Goal: Information Seeking & Learning: Learn about a topic

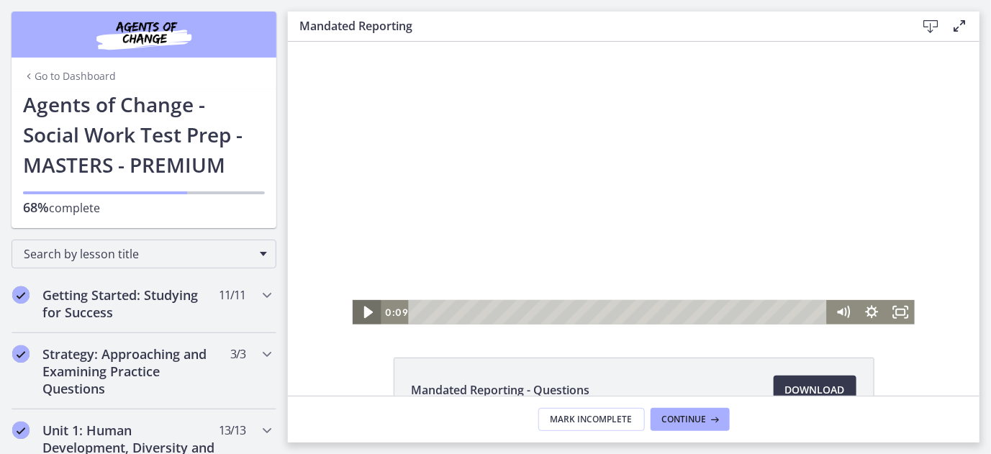
click at [363, 309] on icon "Play Video" at bounding box center [367, 312] width 9 height 12
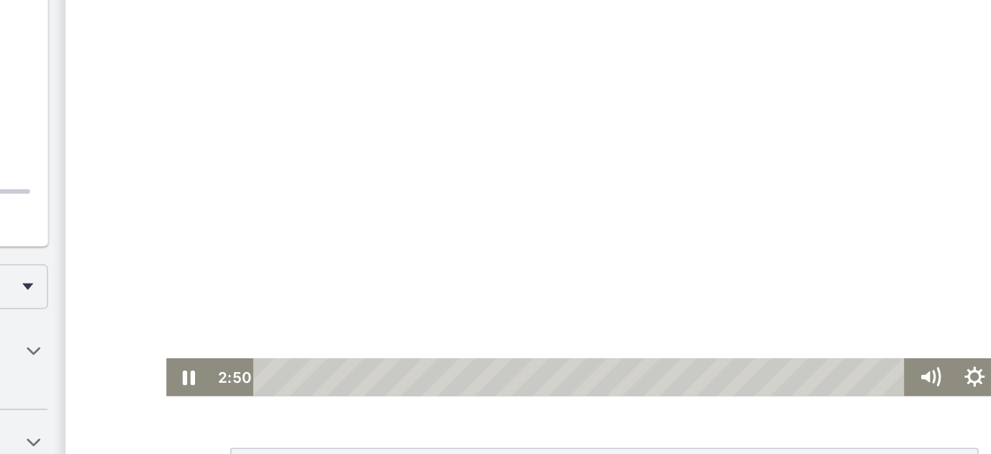
click at [304, 119] on div at bounding box center [411, 98] width 562 height 283
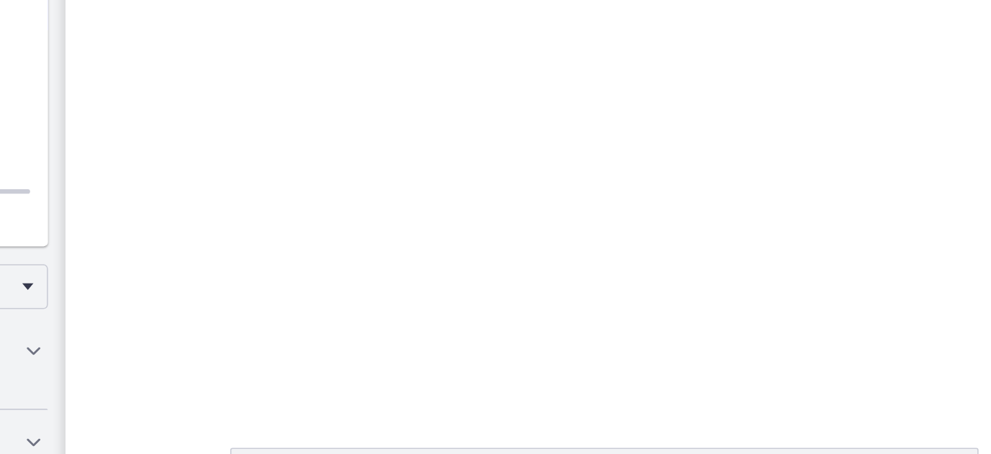
click at [304, 119] on div at bounding box center [411, 98] width 562 height 283
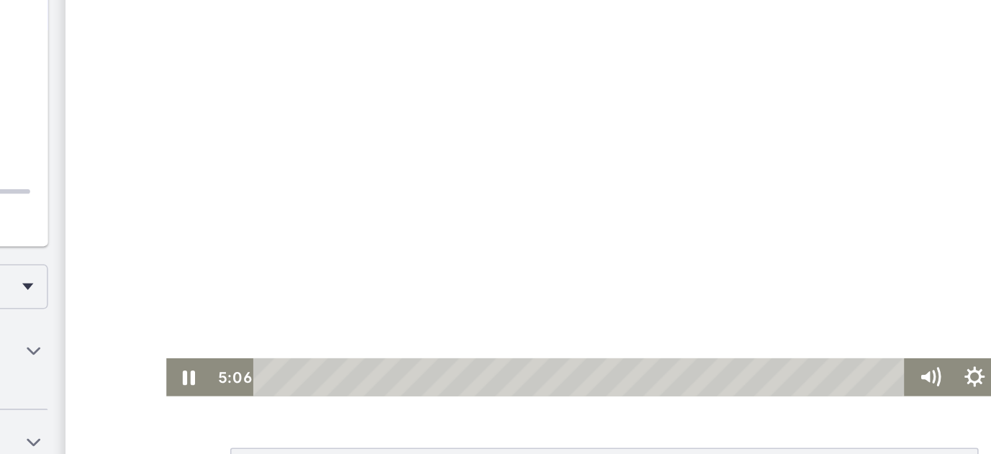
click at [289, 114] on div at bounding box center [411, 98] width 562 height 283
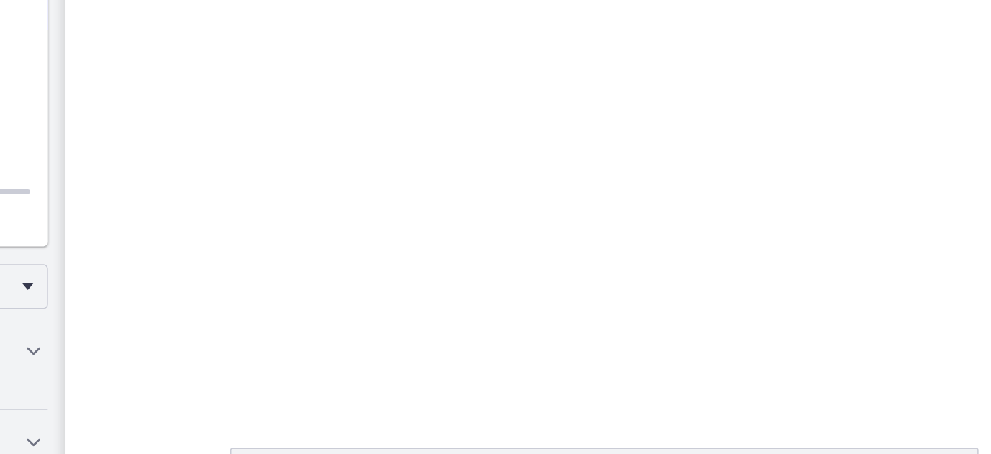
click at [289, 114] on div at bounding box center [411, 98] width 562 height 283
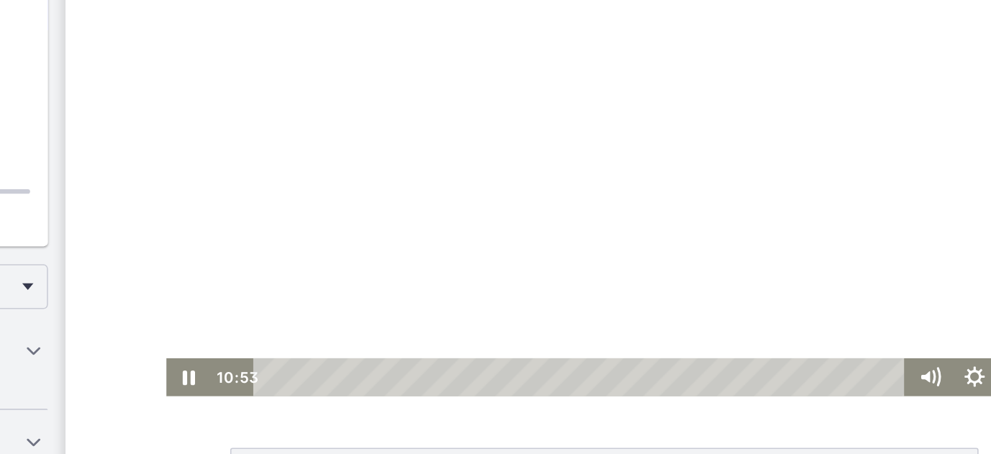
click at [325, 144] on div at bounding box center [411, 98] width 562 height 283
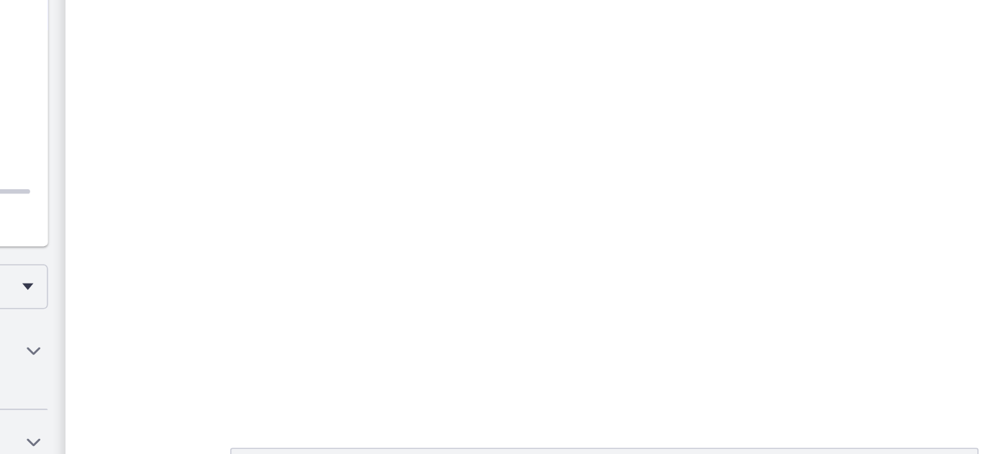
click at [325, 144] on div at bounding box center [411, 98] width 562 height 283
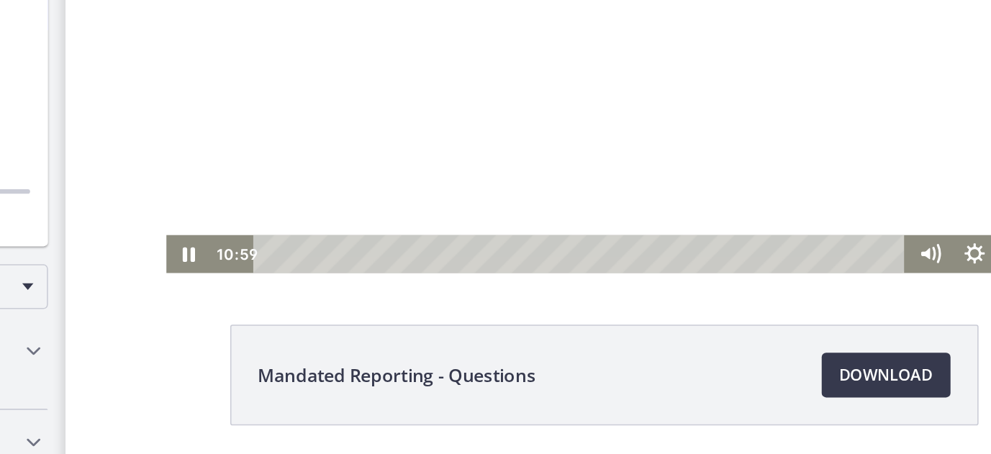
scroll to position [79, 0]
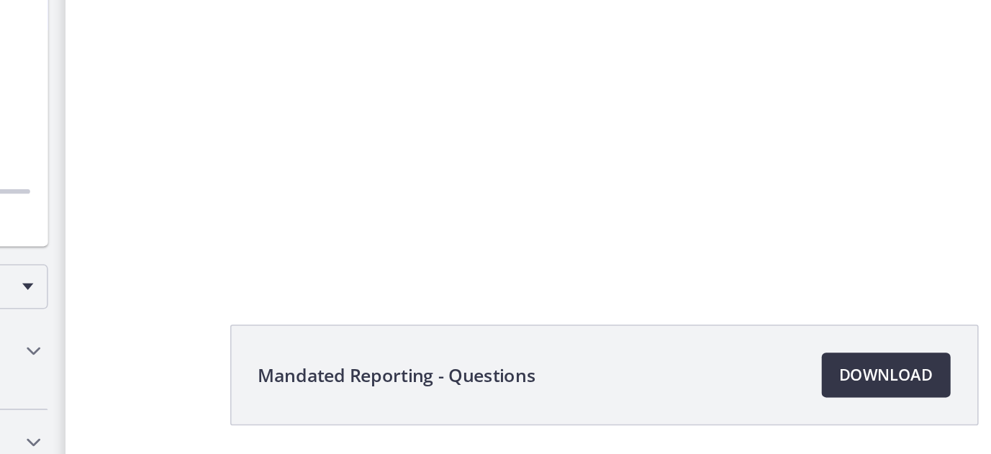
click at [810, 307] on span "Download Opens in a new window" at bounding box center [815, 310] width 60 height 17
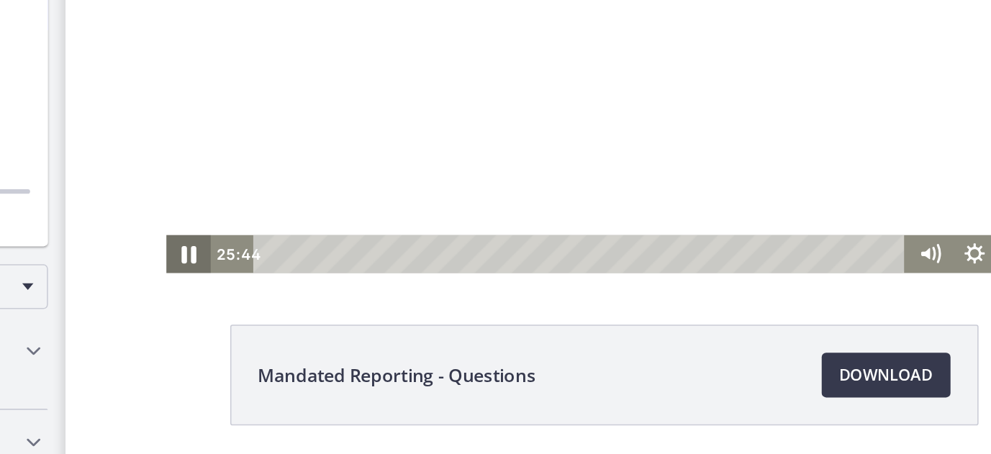
click at [144, 105] on icon "Pause" at bounding box center [144, 105] width 9 height 12
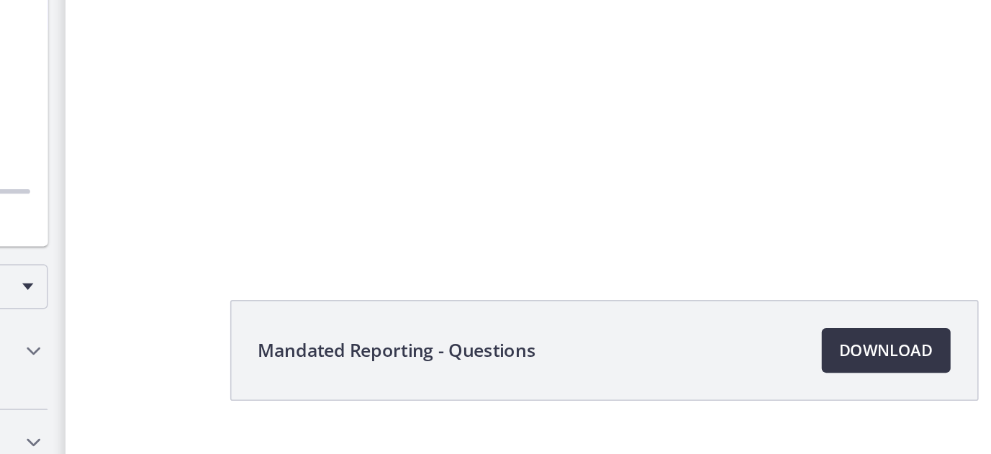
click at [786, 287] on span "Download Opens in a new window" at bounding box center [815, 294] width 60 height 17
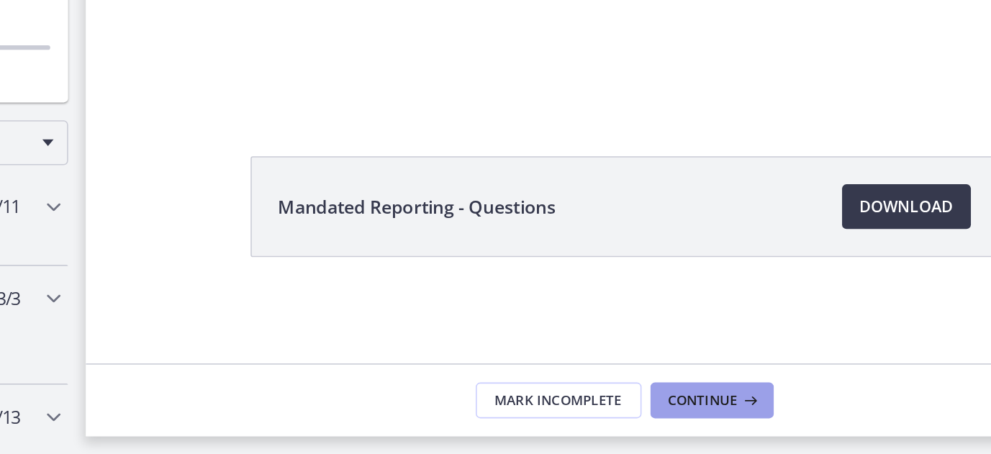
click at [678, 414] on span "Continue" at bounding box center [684, 420] width 45 height 12
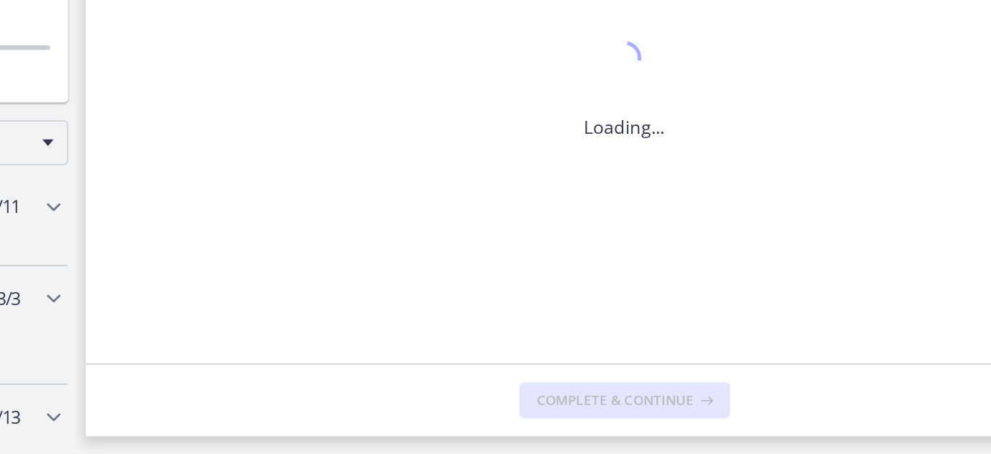
scroll to position [0, 0]
